Goal: Task Accomplishment & Management: Complete application form

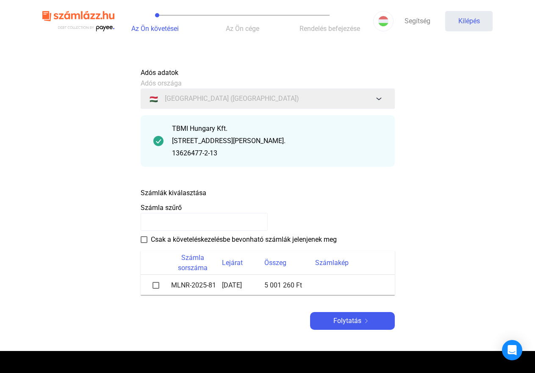
click at [156, 285] on span at bounding box center [156, 285] width 7 height 7
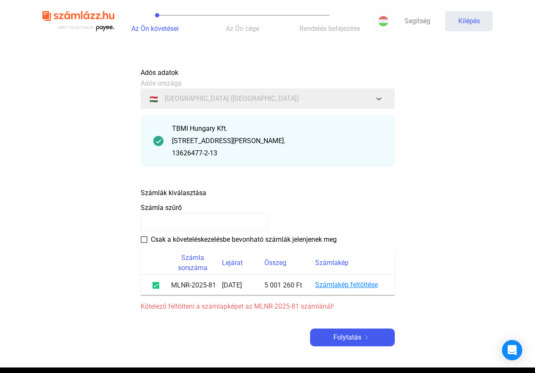
click at [361, 284] on font "Számlakép feltöltése" at bounding box center [346, 285] width 63 height 8
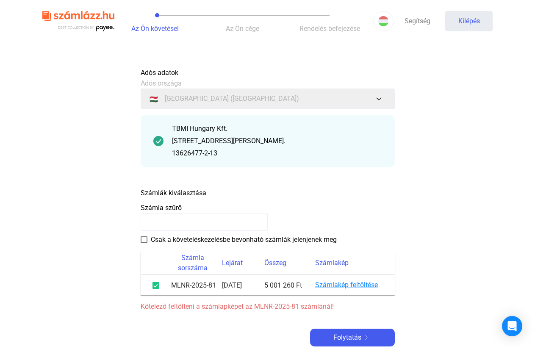
click at [348, 285] on font "Számlakép feltöltése" at bounding box center [346, 285] width 63 height 8
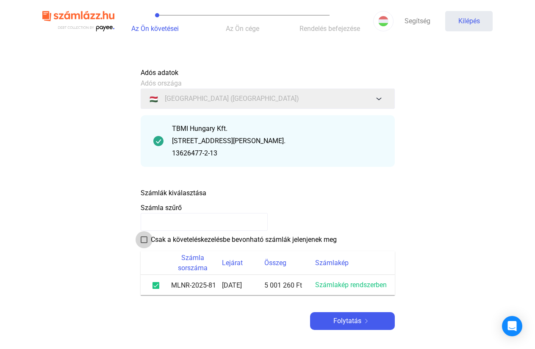
click at [142, 241] on span at bounding box center [144, 240] width 7 height 7
click at [353, 286] on font "Számlakép rendszerben" at bounding box center [351, 285] width 72 height 8
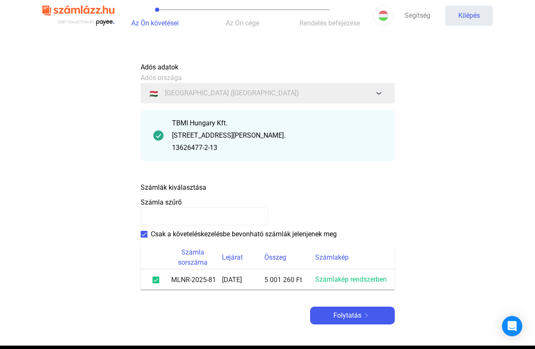
scroll to position [42, 0]
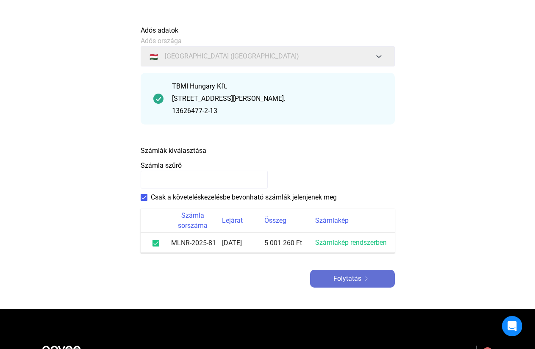
click at [363, 279] on img at bounding box center [367, 279] width 10 height 4
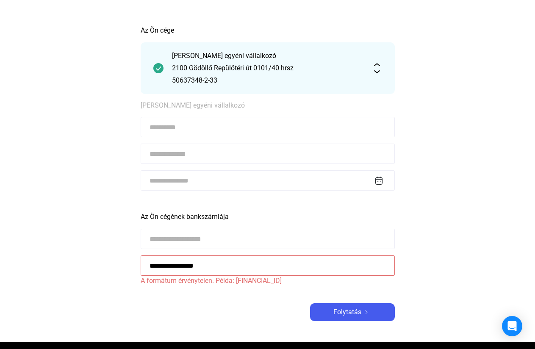
click at [248, 126] on input at bounding box center [268, 127] width 254 height 20
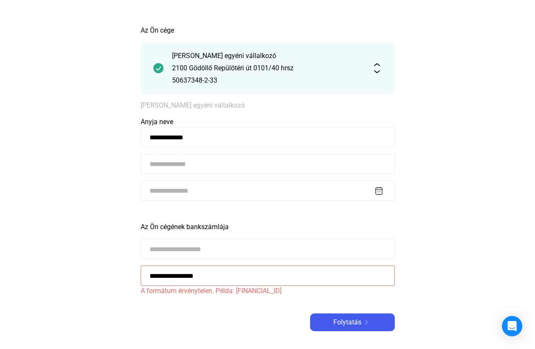
type input "**********"
click at [220, 167] on input at bounding box center [268, 164] width 254 height 20
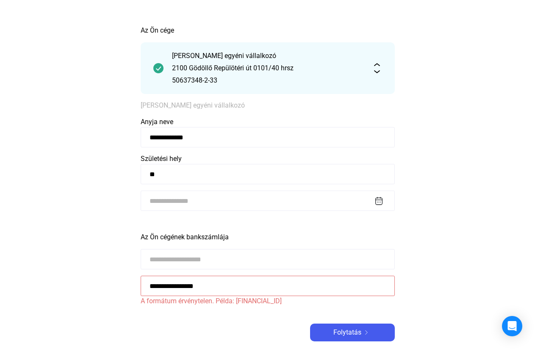
type input "*"
type input "**********"
click at [177, 204] on input at bounding box center [268, 201] width 254 height 20
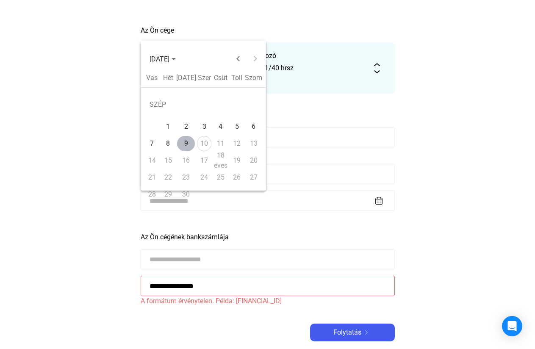
click at [176, 199] on button "29" at bounding box center [168, 194] width 16 height 17
click at [237, 61] on button "Előző hónap" at bounding box center [238, 58] width 17 height 17
click at [223, 198] on table "Vasárnap Vas Hétfő Hét Kedd Kedd Szerda Szer Csütörtök Csüt Péntek Toll Szombat…" at bounding box center [203, 138] width 119 height 130
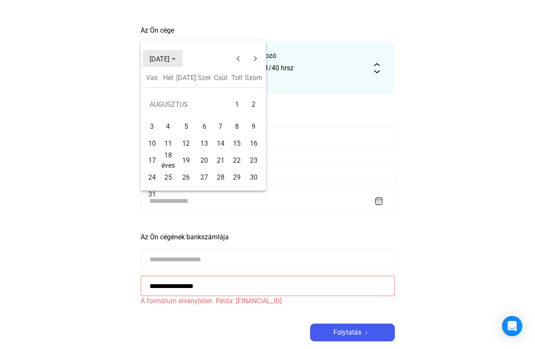
click at [176, 58] on polygon "Válassza ki a hónapot és az évet" at bounding box center [174, 59] width 4 height 2
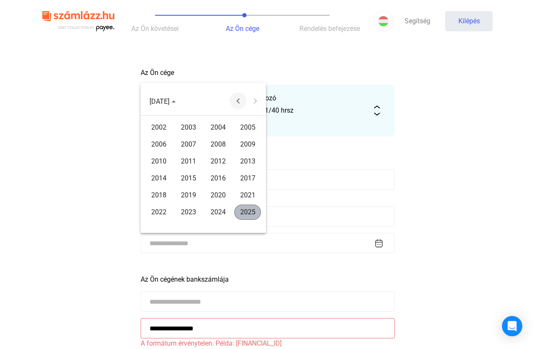
click at [239, 100] on button "Previous 24 years" at bounding box center [238, 100] width 17 height 17
click at [238, 100] on button "Previous 24 years" at bounding box center [238, 100] width 17 height 17
click at [164, 208] on font "1974" at bounding box center [158, 212] width 15 height 8
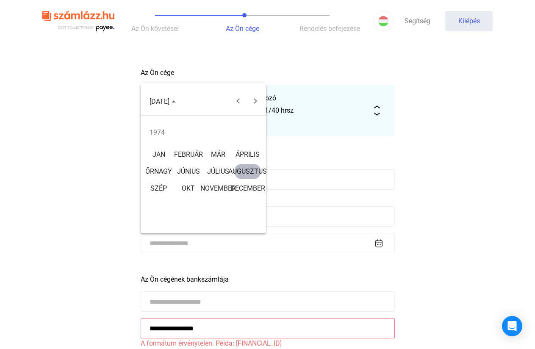
click at [251, 170] on font "AUGUSZTUS" at bounding box center [247, 171] width 39 height 8
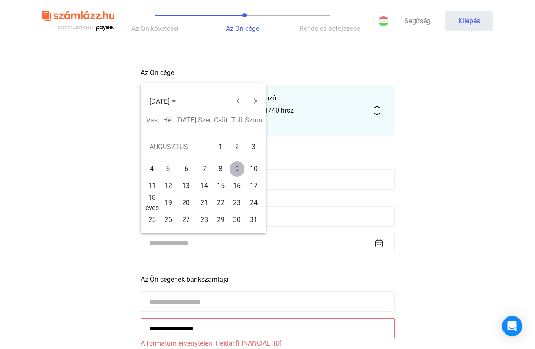
click at [251, 198] on font "24" at bounding box center [254, 203] width 8 height 10
type input "**********"
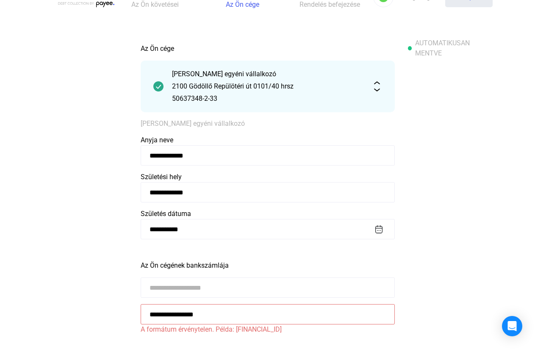
scroll to position [85, 0]
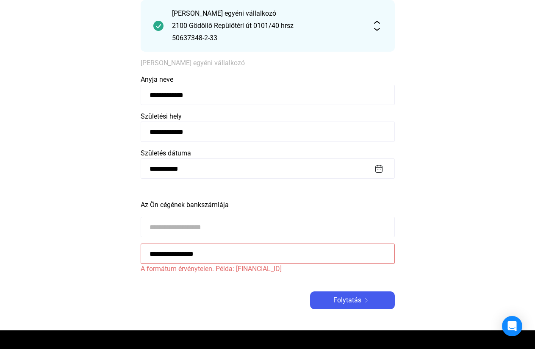
click at [180, 228] on input at bounding box center [268, 227] width 254 height 20
type input "**********"
click at [279, 255] on input "**********" at bounding box center [268, 254] width 254 height 20
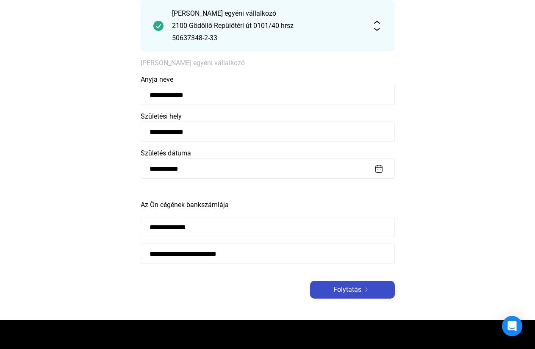
type input "**********"
click at [325, 287] on div "Folytatás" at bounding box center [353, 290] width 80 height 10
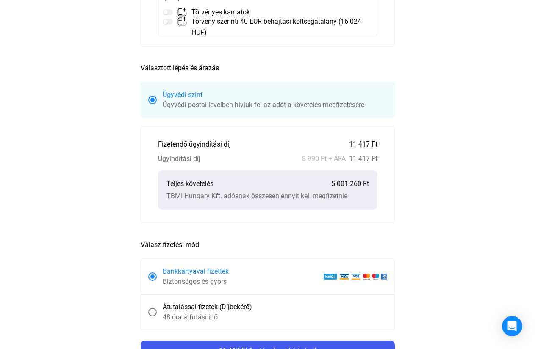
scroll to position [212, 0]
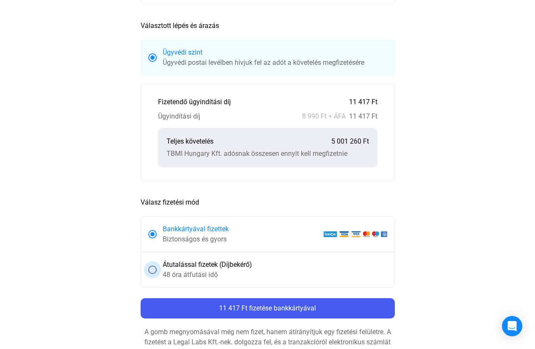
click at [153, 268] on span at bounding box center [152, 270] width 8 height 8
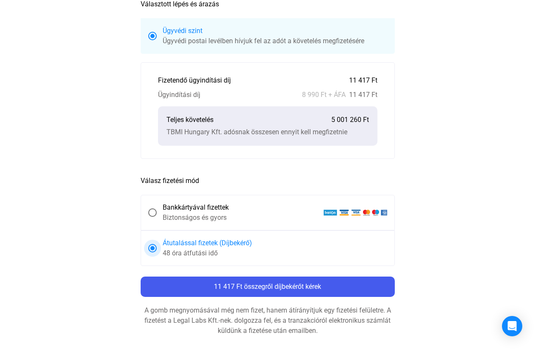
scroll to position [254, 0]
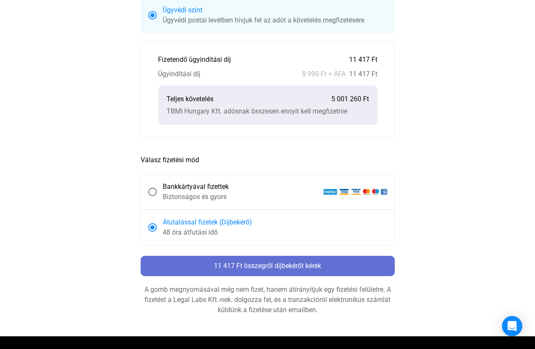
click at [284, 266] on font "11 417 Ft összegről díjbekérőt kérek" at bounding box center [267, 266] width 107 height 8
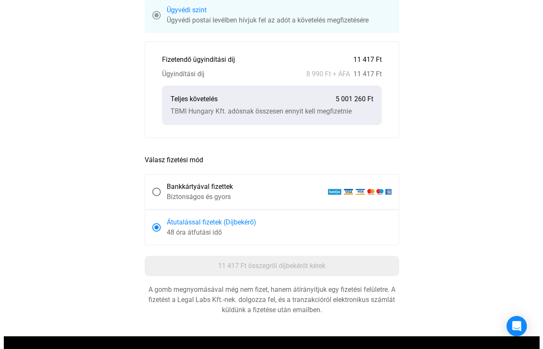
scroll to position [0, 0]
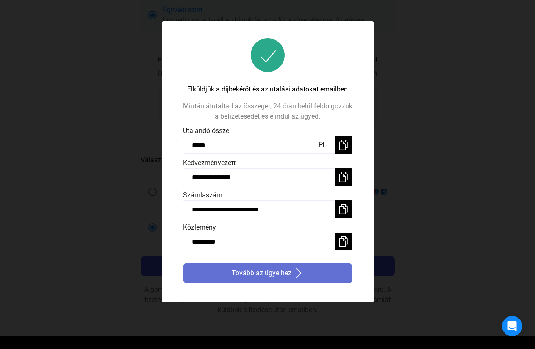
click at [350, 278] on button "Tovább az ügyeihez" at bounding box center [268, 273] width 170 height 20
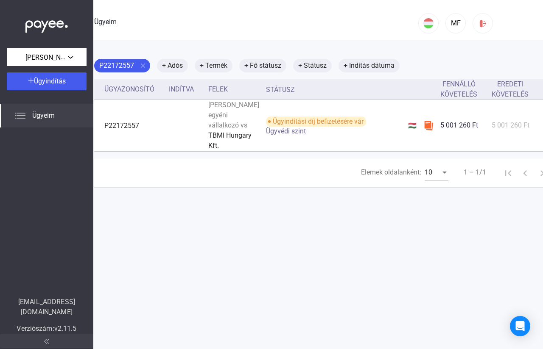
scroll to position [0, 16]
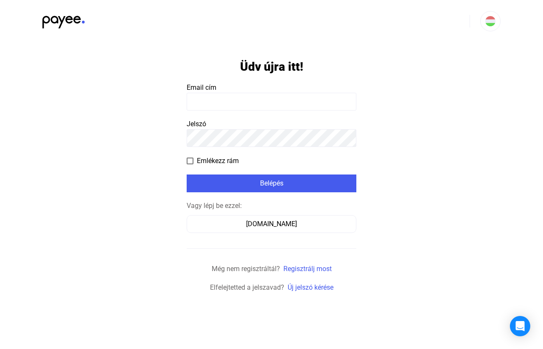
click at [251, 96] on input at bounding box center [272, 102] width 170 height 18
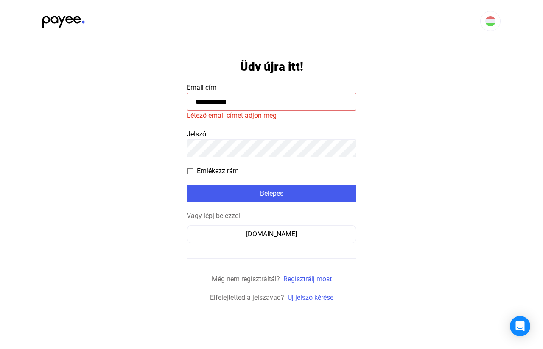
drag, startPoint x: 249, startPoint y: 100, endPoint x: 178, endPoint y: 104, distance: 70.4
click at [178, 104] on app-form-template "**********" at bounding box center [271, 172] width 543 height 261
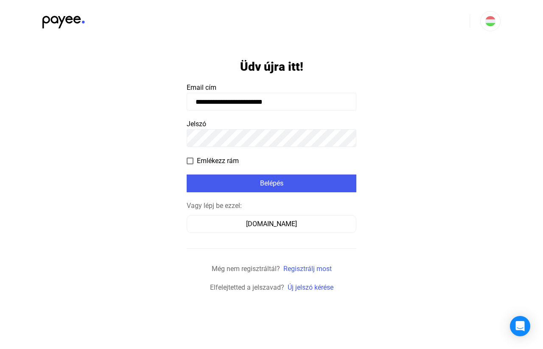
type input "**********"
click at [189, 159] on span at bounding box center [190, 161] width 7 height 7
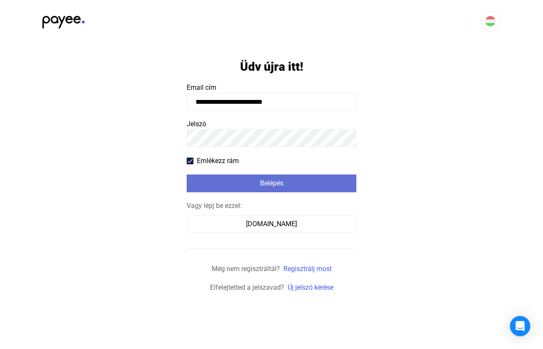
click at [271, 183] on div "Belépés" at bounding box center [271, 183] width 164 height 10
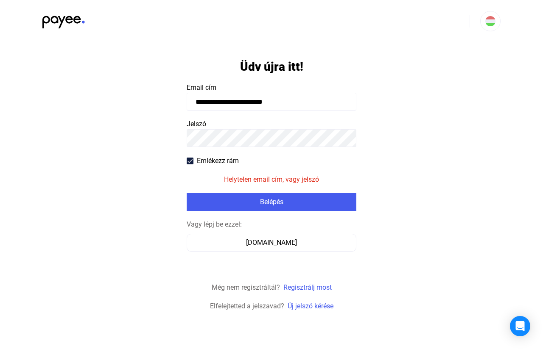
click at [183, 148] on app-form-template "**********" at bounding box center [271, 176] width 543 height 269
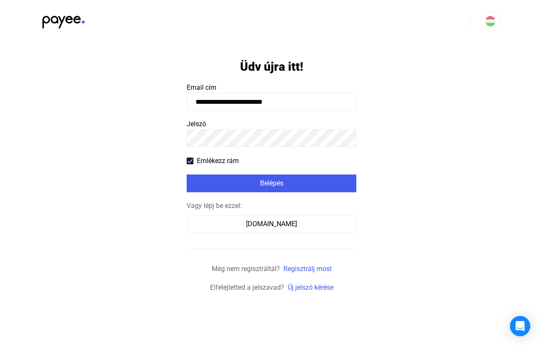
click at [189, 159] on span at bounding box center [190, 161] width 7 height 7
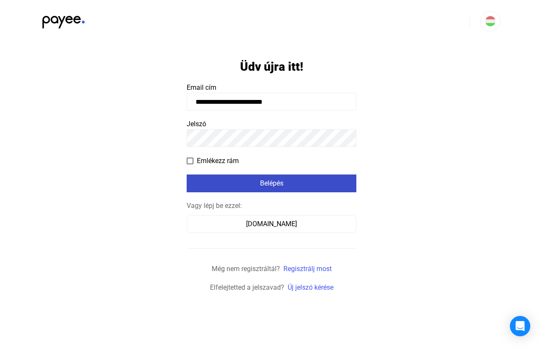
click at [262, 184] on div "Belépés" at bounding box center [271, 183] width 164 height 10
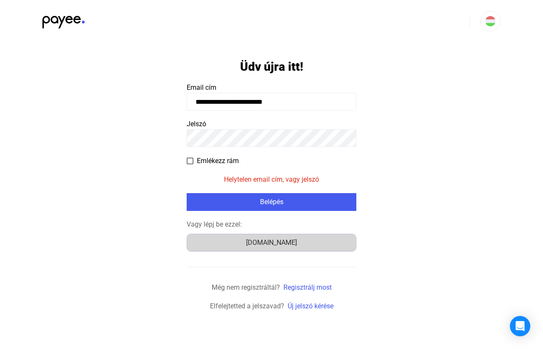
click at [265, 245] on div "[DOMAIN_NAME]" at bounding box center [271, 243] width 164 height 10
